Goal: Task Accomplishment & Management: Manage account settings

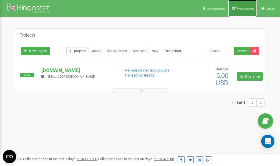
click at [243, 7] on span "Profile settings" at bounding box center [245, 8] width 17 height 3
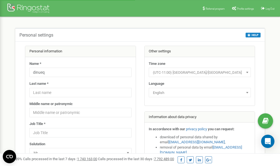
scroll to position [28, 0]
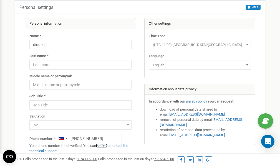
click at [103, 146] on link "verify it" at bounding box center [101, 146] width 11 height 4
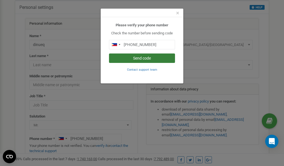
click at [141, 58] on button "Send code" at bounding box center [142, 58] width 66 height 9
